Goal: Find specific page/section: Find specific page/section

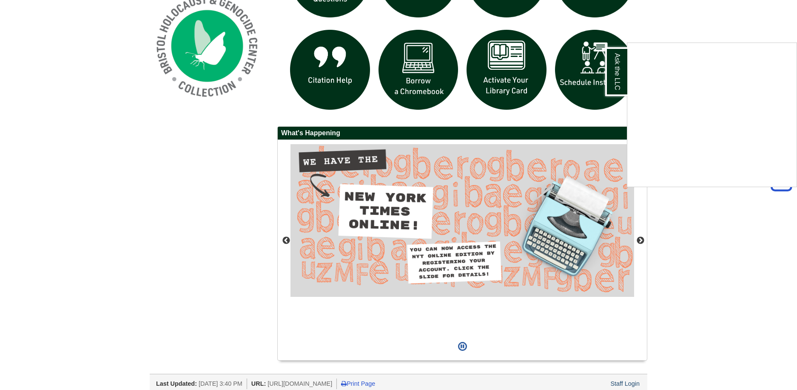
scroll to position [696, 0]
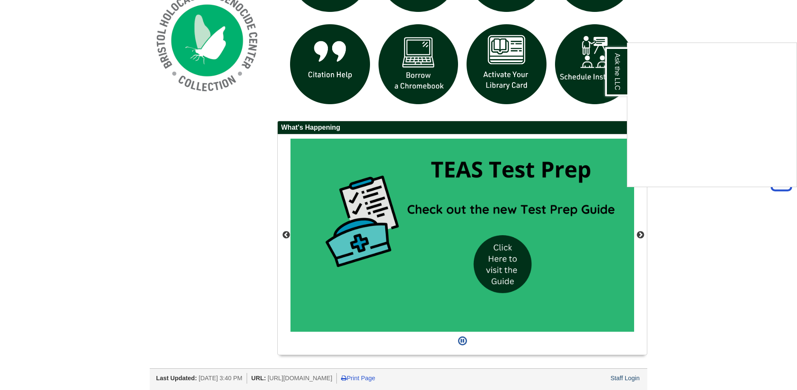
click at [642, 234] on div "Ask the LLC" at bounding box center [398, 195] width 797 height 390
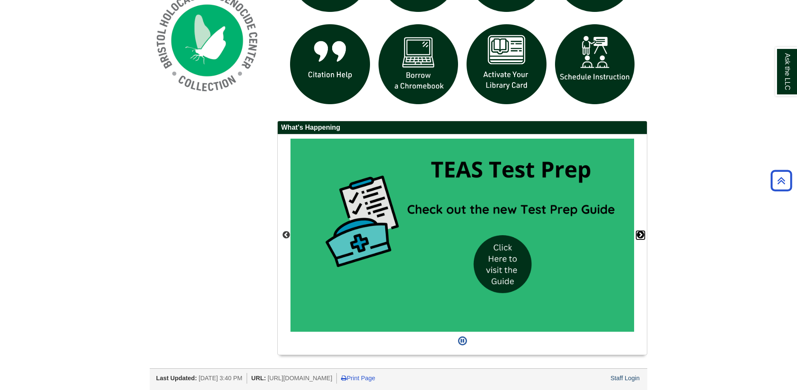
click at [641, 234] on button "Next" at bounding box center [641, 235] width 9 height 9
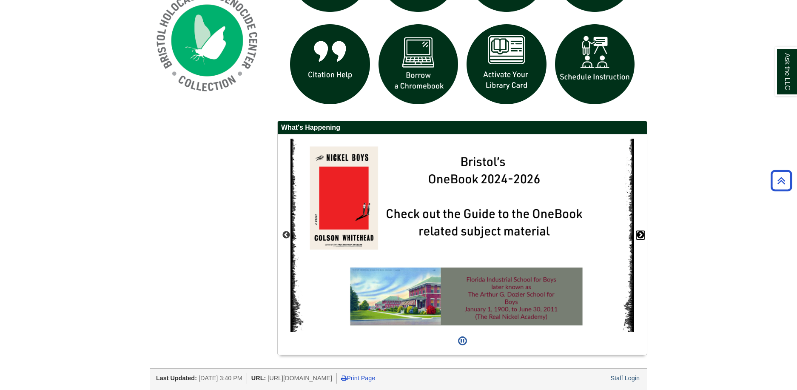
click at [641, 234] on button "Next" at bounding box center [641, 235] width 9 height 9
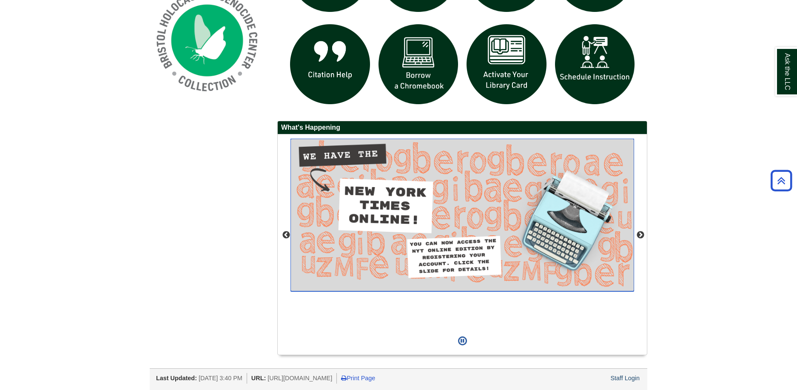
click at [435, 197] on img "slideshow" at bounding box center [463, 215] width 344 height 153
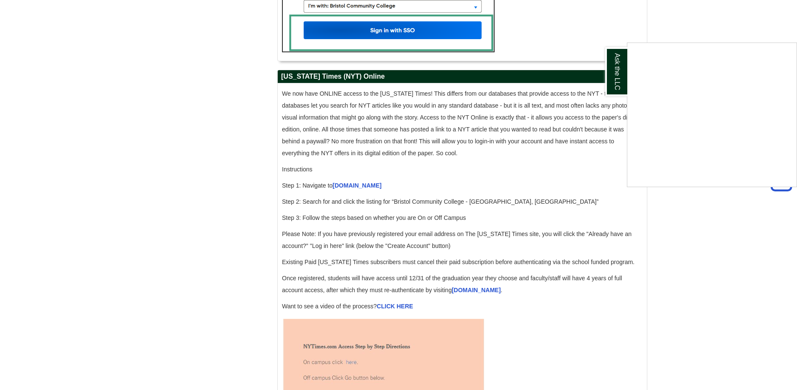
scroll to position [851, 0]
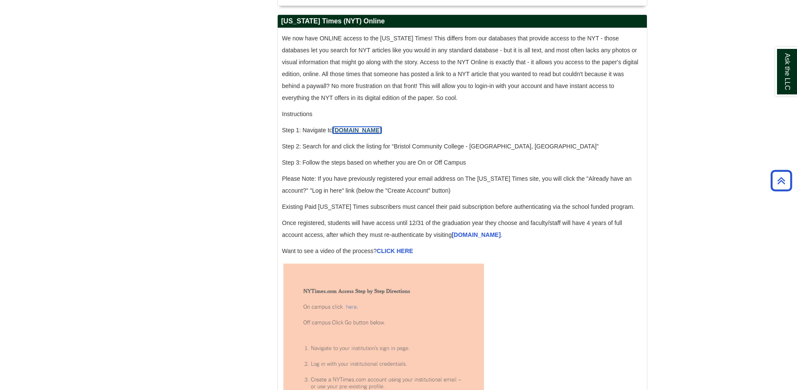
click at [355, 134] on link "[DOMAIN_NAME]" at bounding box center [357, 130] width 49 height 7
